Goal: Find specific page/section: Find specific page/section

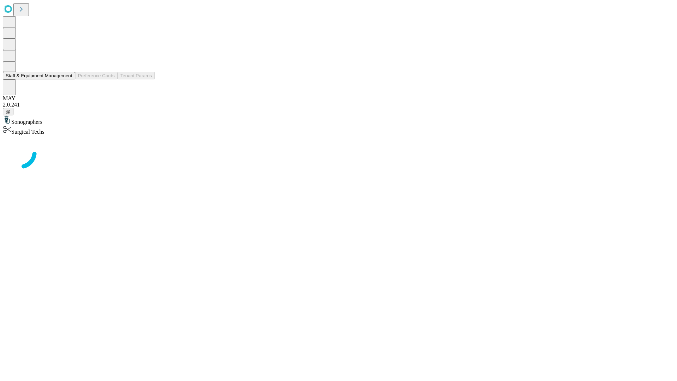
click at [67, 79] on button "Staff & Equipment Management" at bounding box center [39, 75] width 72 height 7
